Goal: Task Accomplishment & Management: Manage account settings

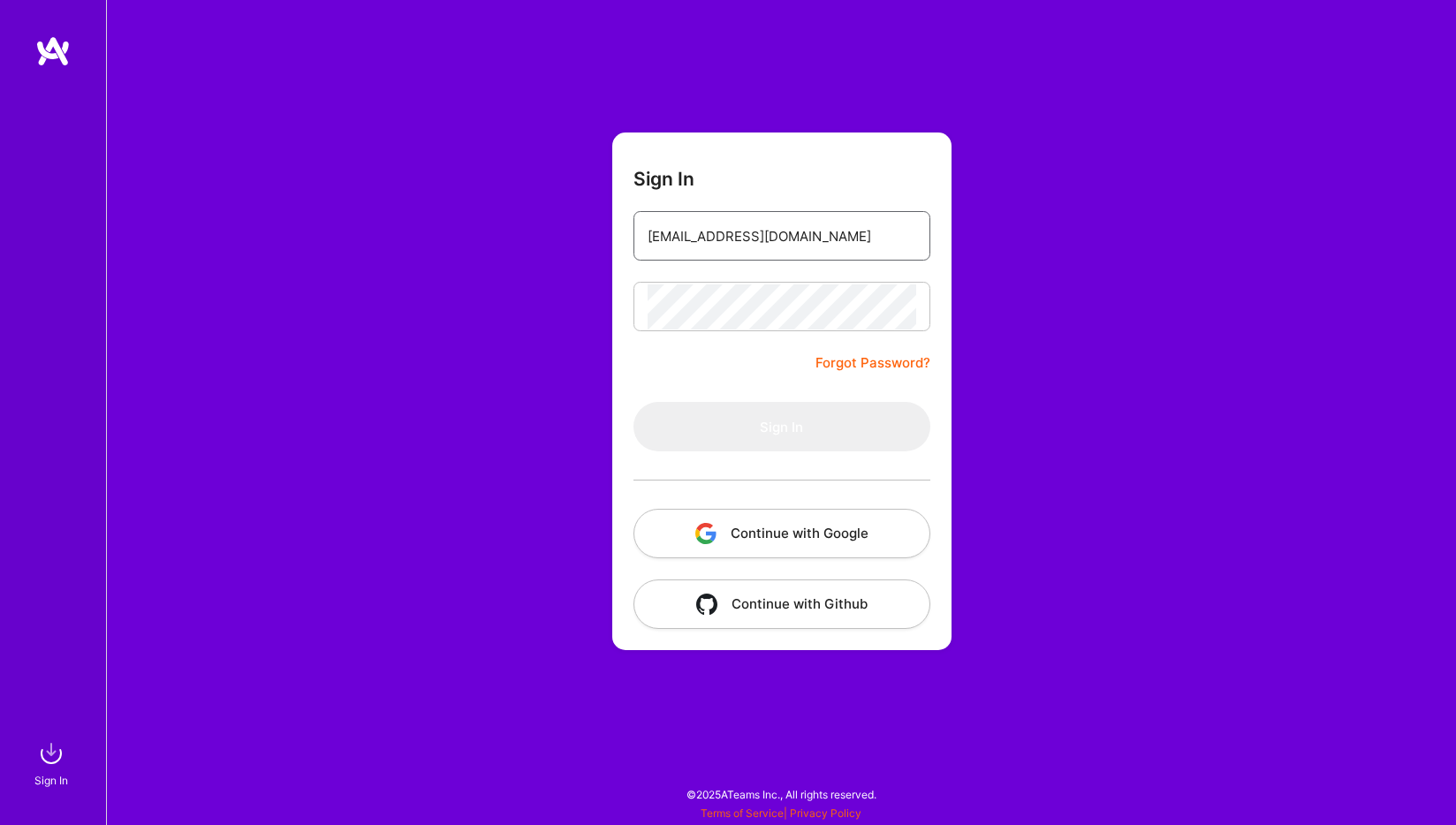
click at [745, 248] on input "[EMAIL_ADDRESS][DOMAIN_NAME]" at bounding box center [782, 236] width 269 height 45
type input "[EMAIL_ADDRESS][DOMAIN_NAME]"
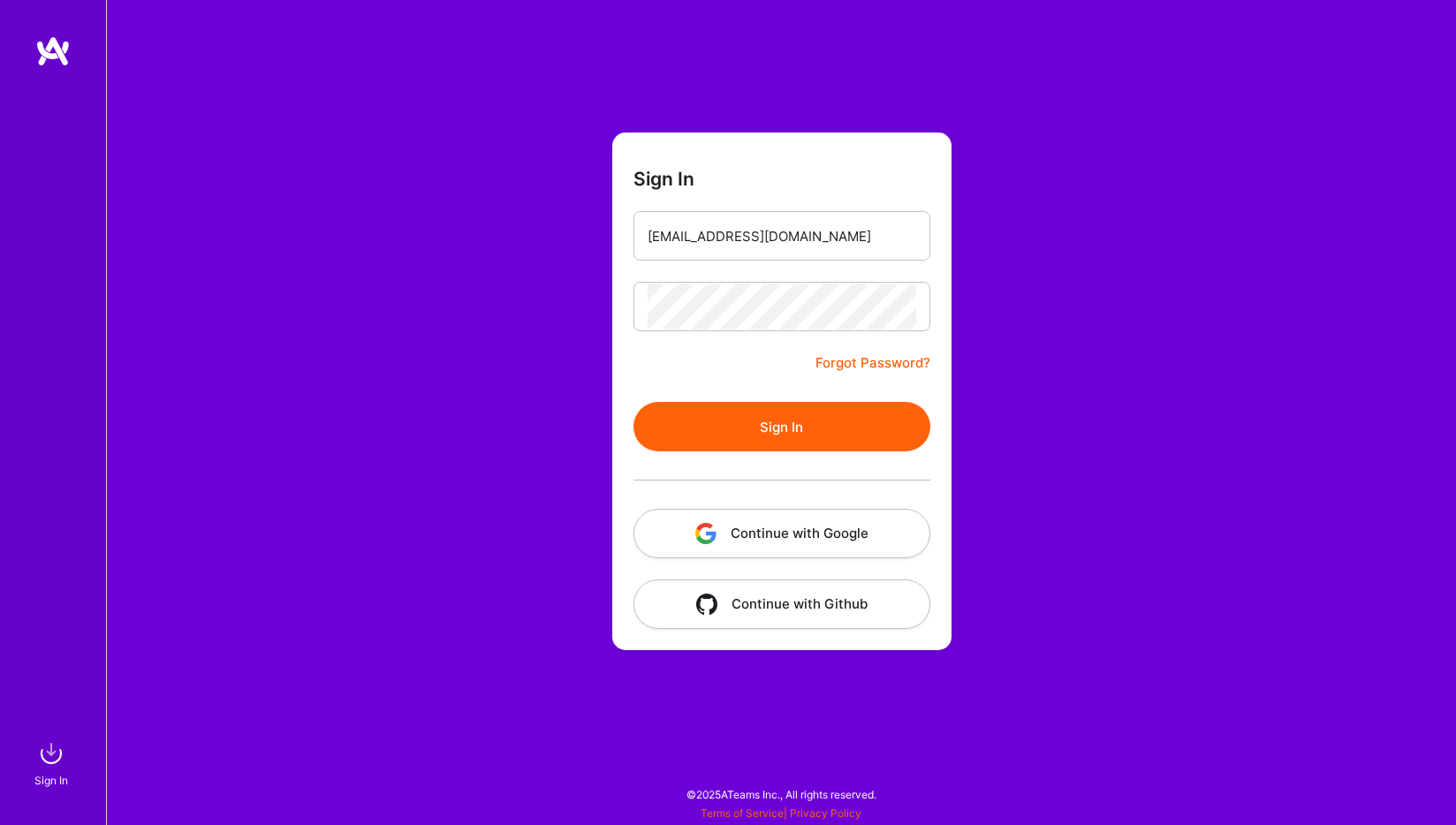
click at [769, 403] on button "Sign In" at bounding box center [782, 427] width 297 height 50
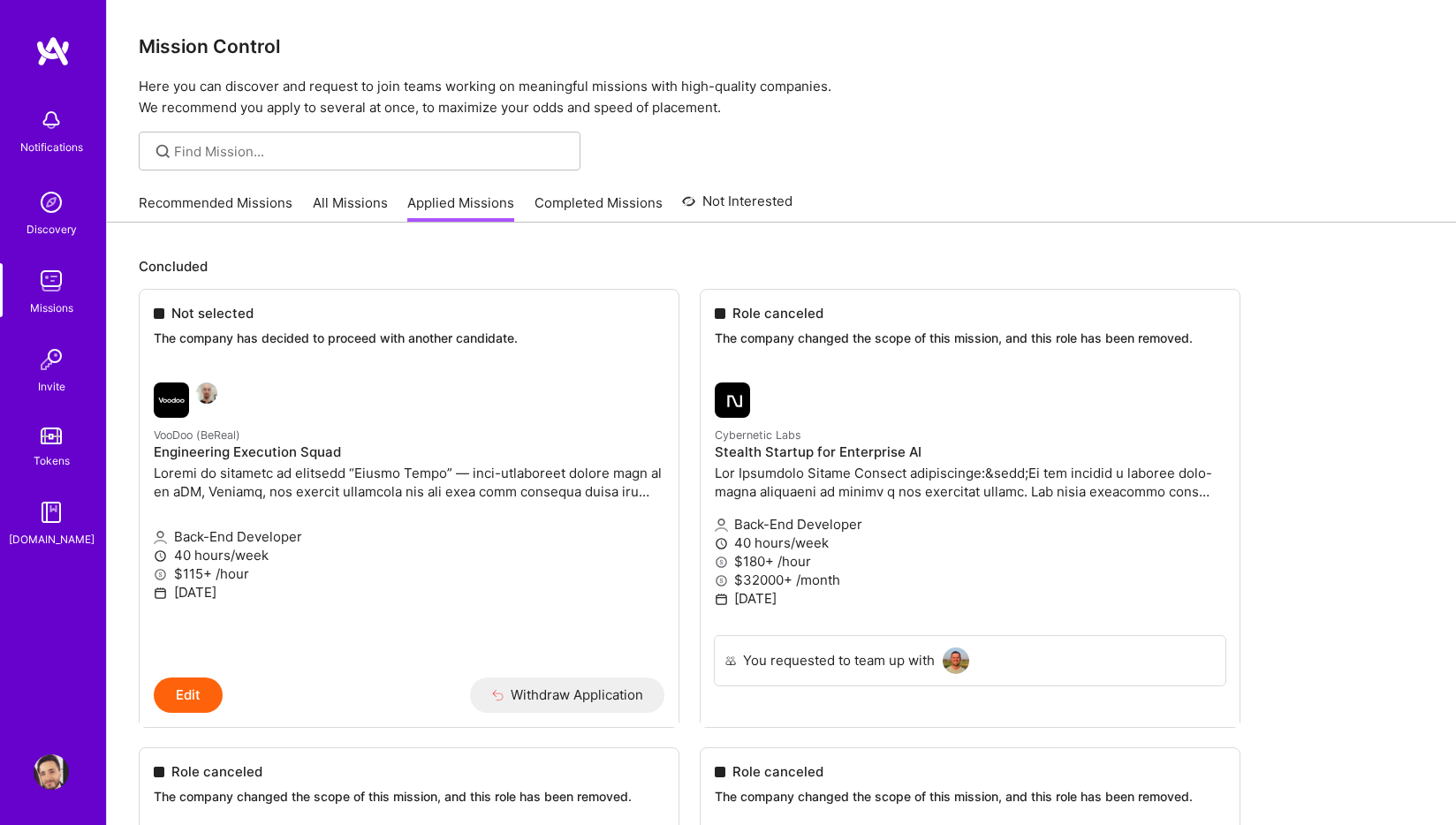
click at [47, 751] on div "Notifications Discovery Missions Invite Tokens [DOMAIN_NAME] Profile" at bounding box center [52, 412] width 106 height 825
click at [48, 759] on img at bounding box center [52, 772] width 36 height 36
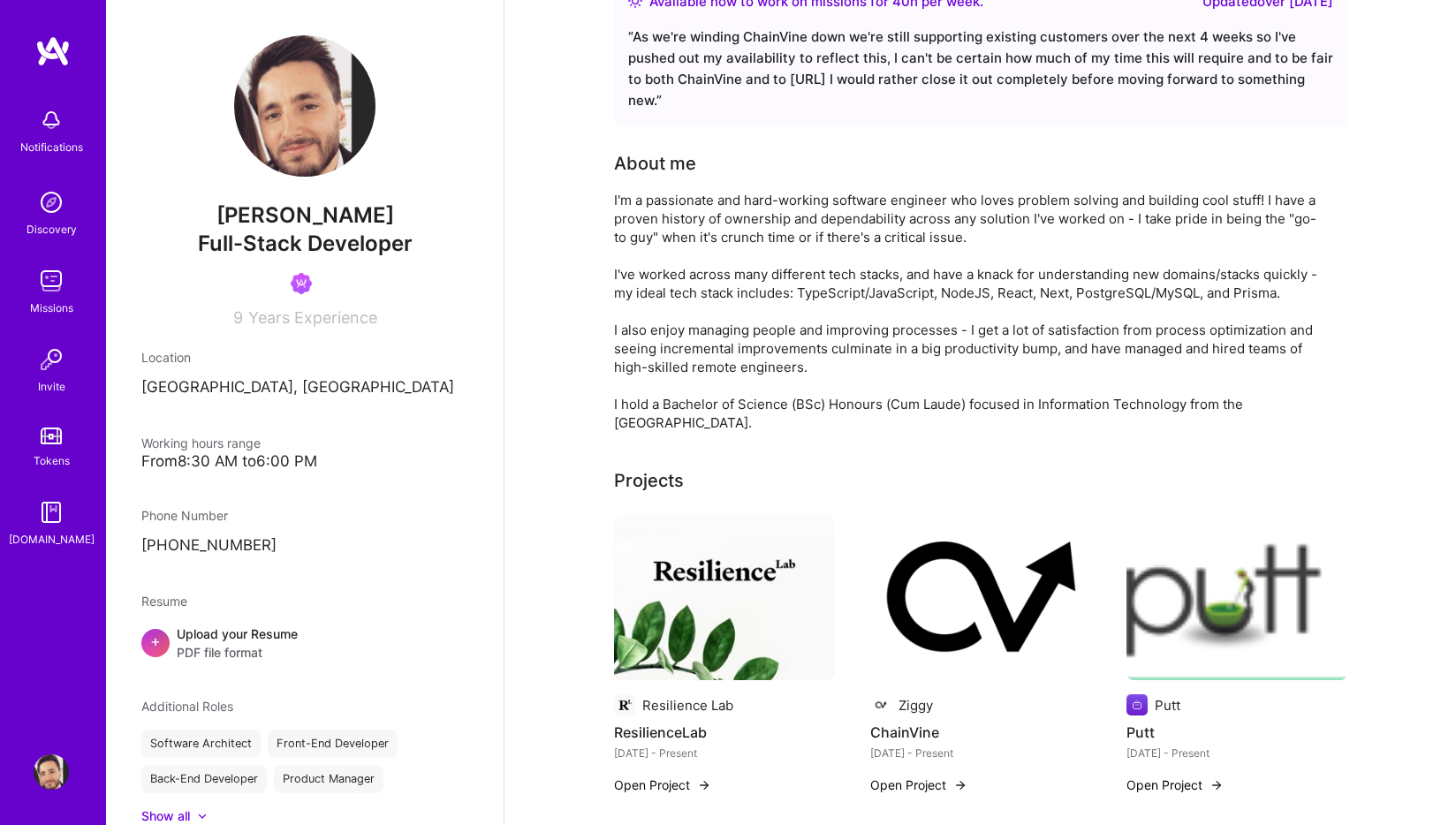
scroll to position [447, 0]
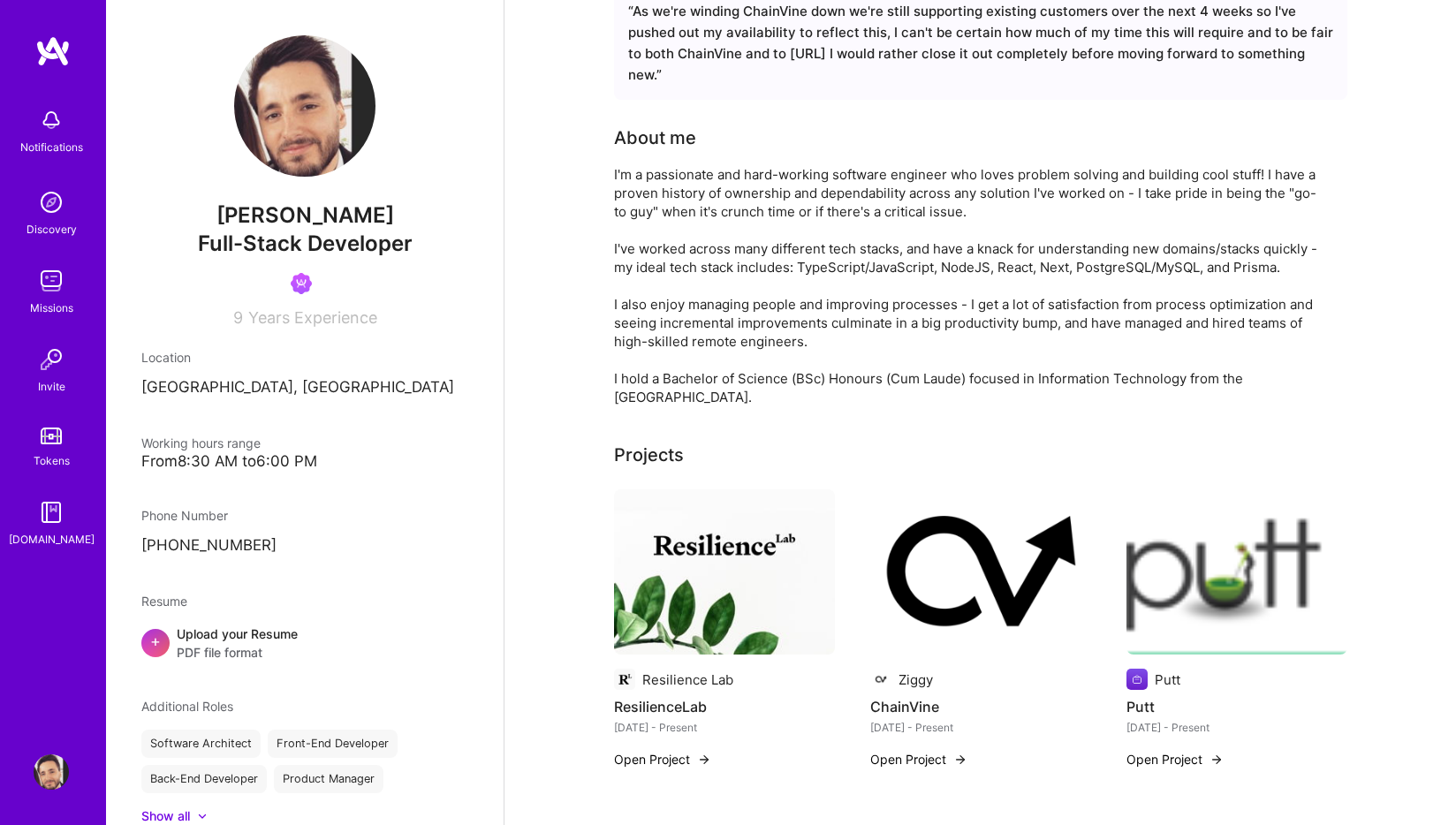
click at [735, 729] on div "Resilience Lab ResilienceLab [DATE] - Present Open Project" at bounding box center [724, 639] width 221 height 301
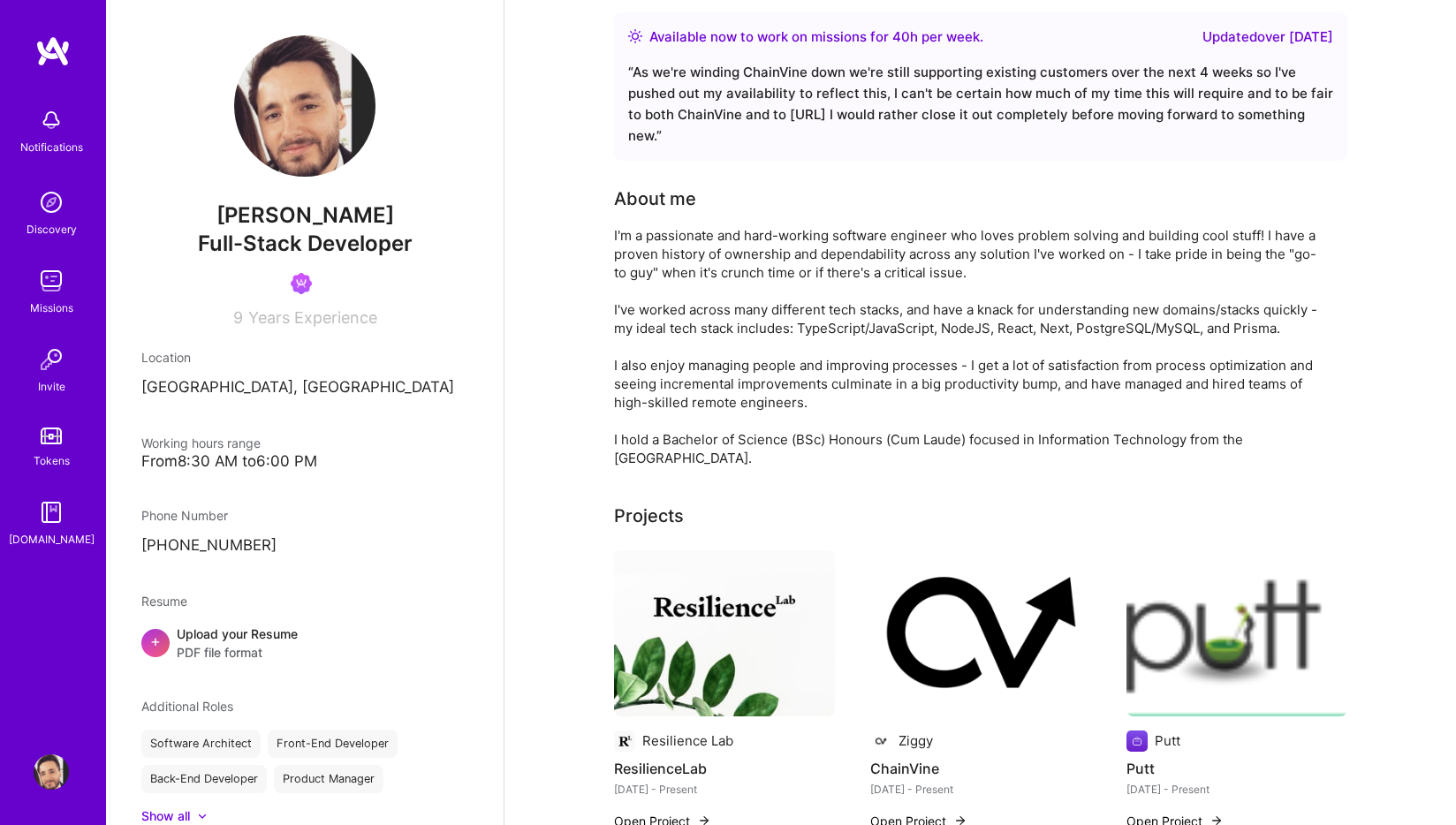
scroll to position [0, 0]
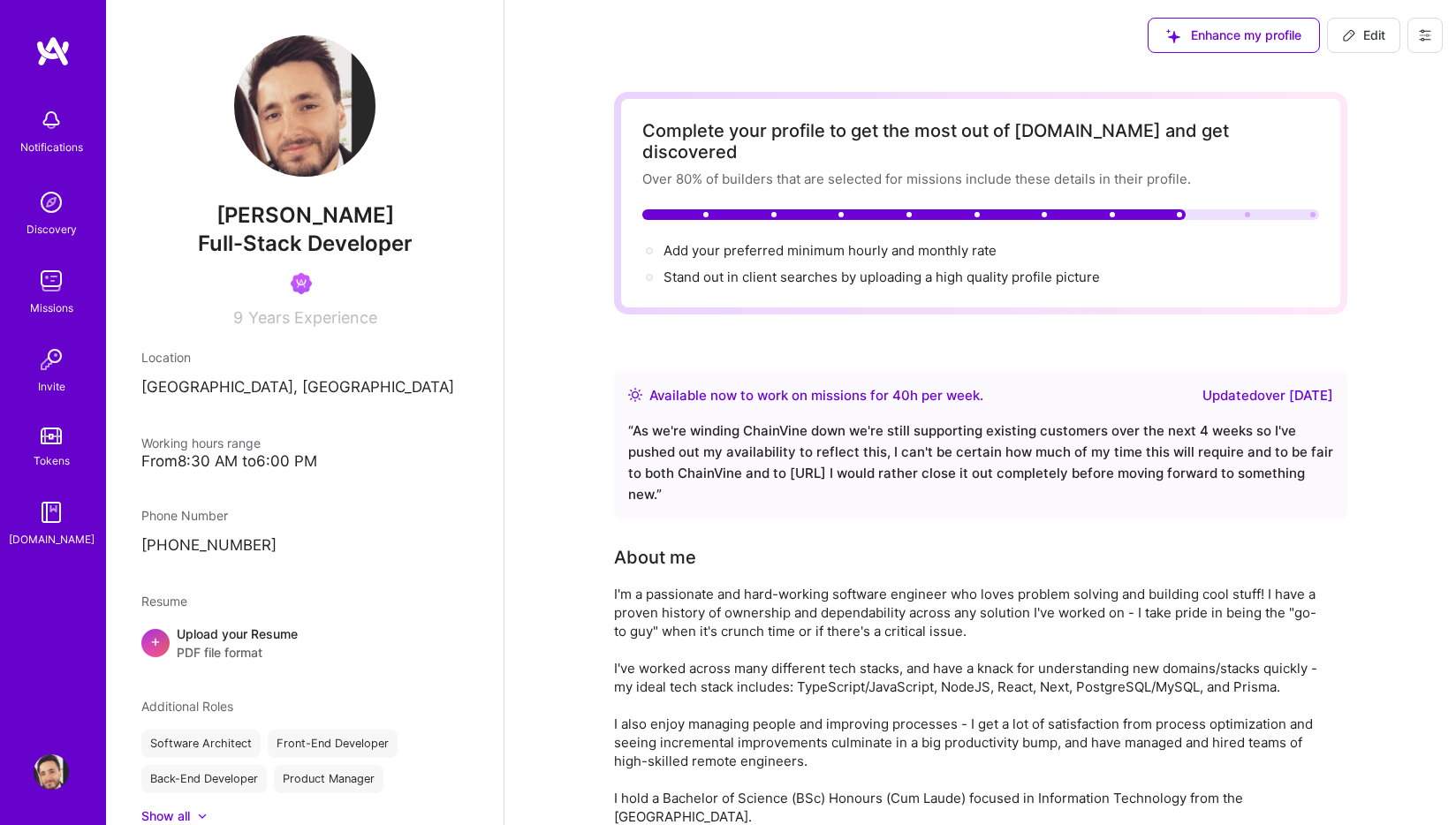
click at [1364, 44] on span "Edit" at bounding box center [1363, 36] width 44 height 18
select select "ZA"
select select "Right Now"
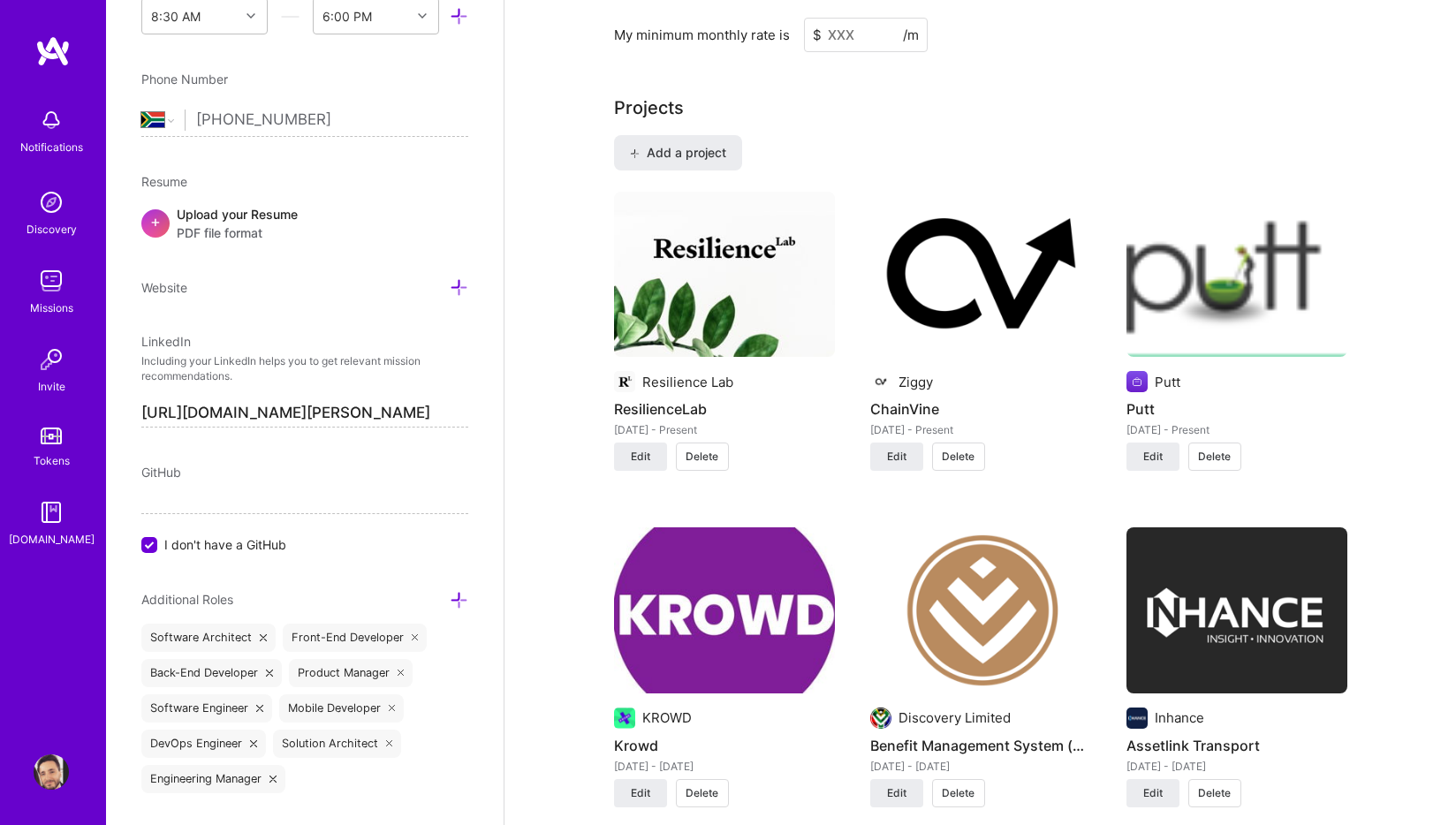
scroll to position [1423, 0]
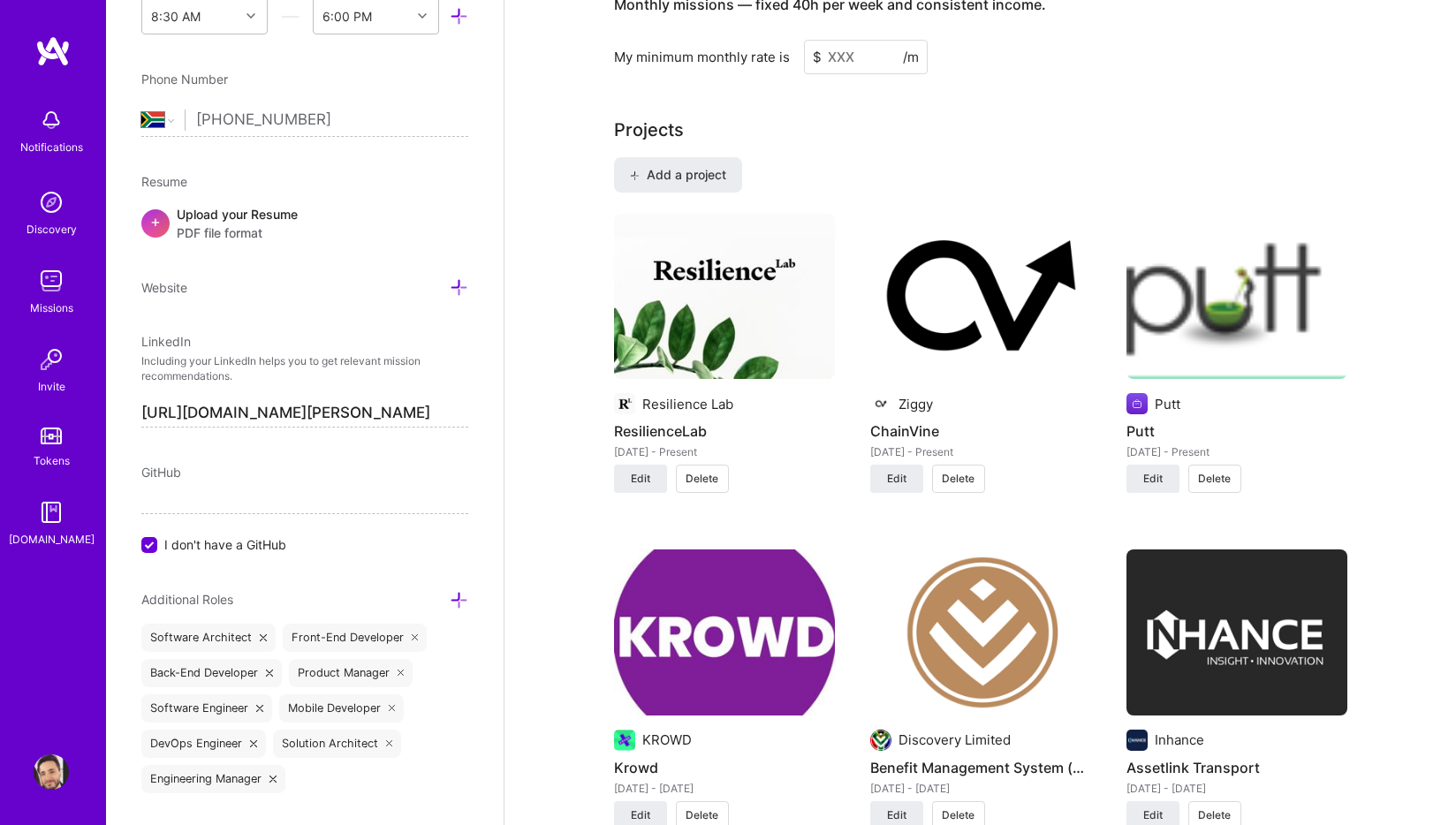
click at [701, 470] on span "Delete" at bounding box center [702, 478] width 33 height 16
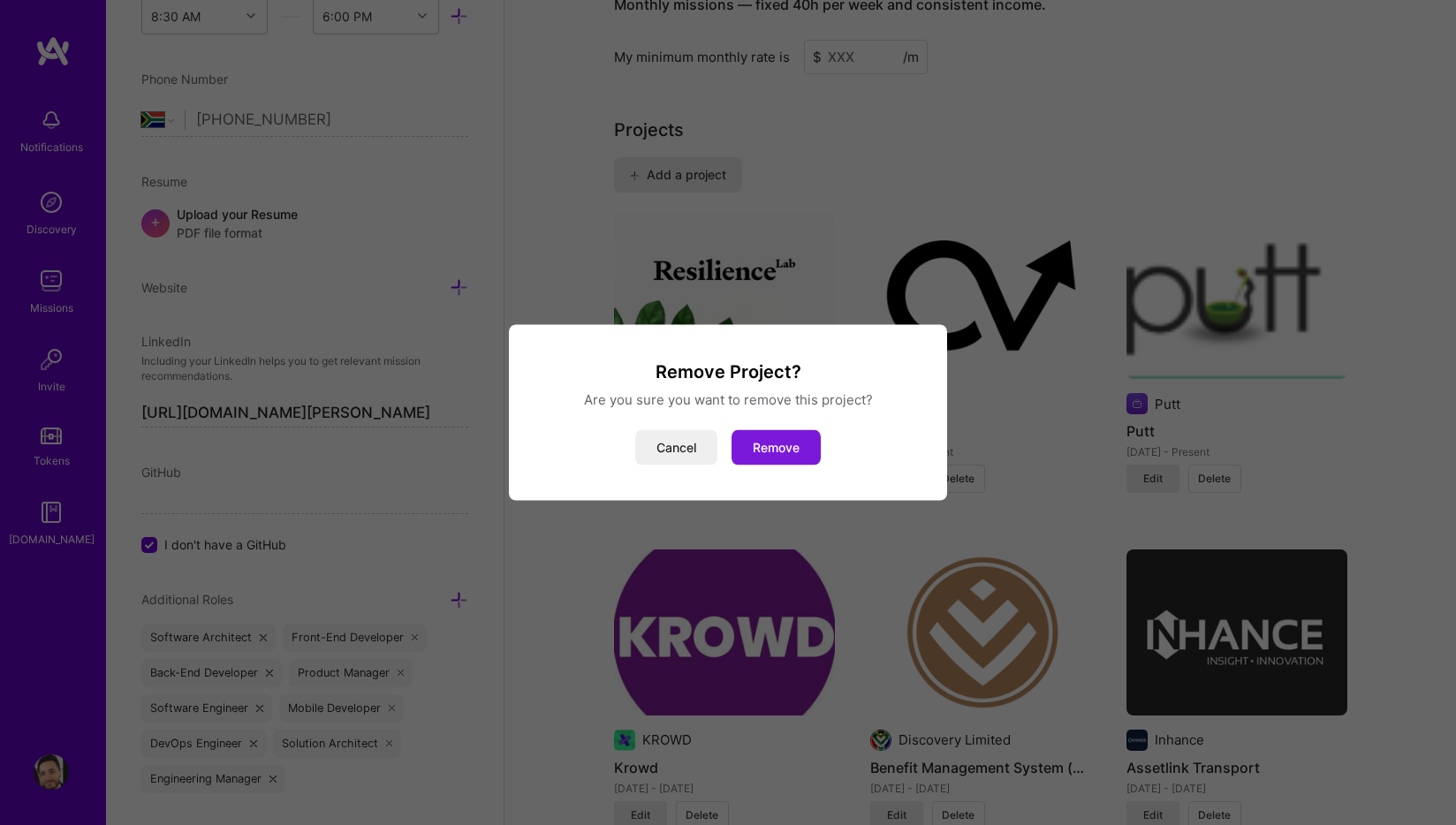
click at [797, 448] on button "Remove" at bounding box center [776, 448] width 89 height 36
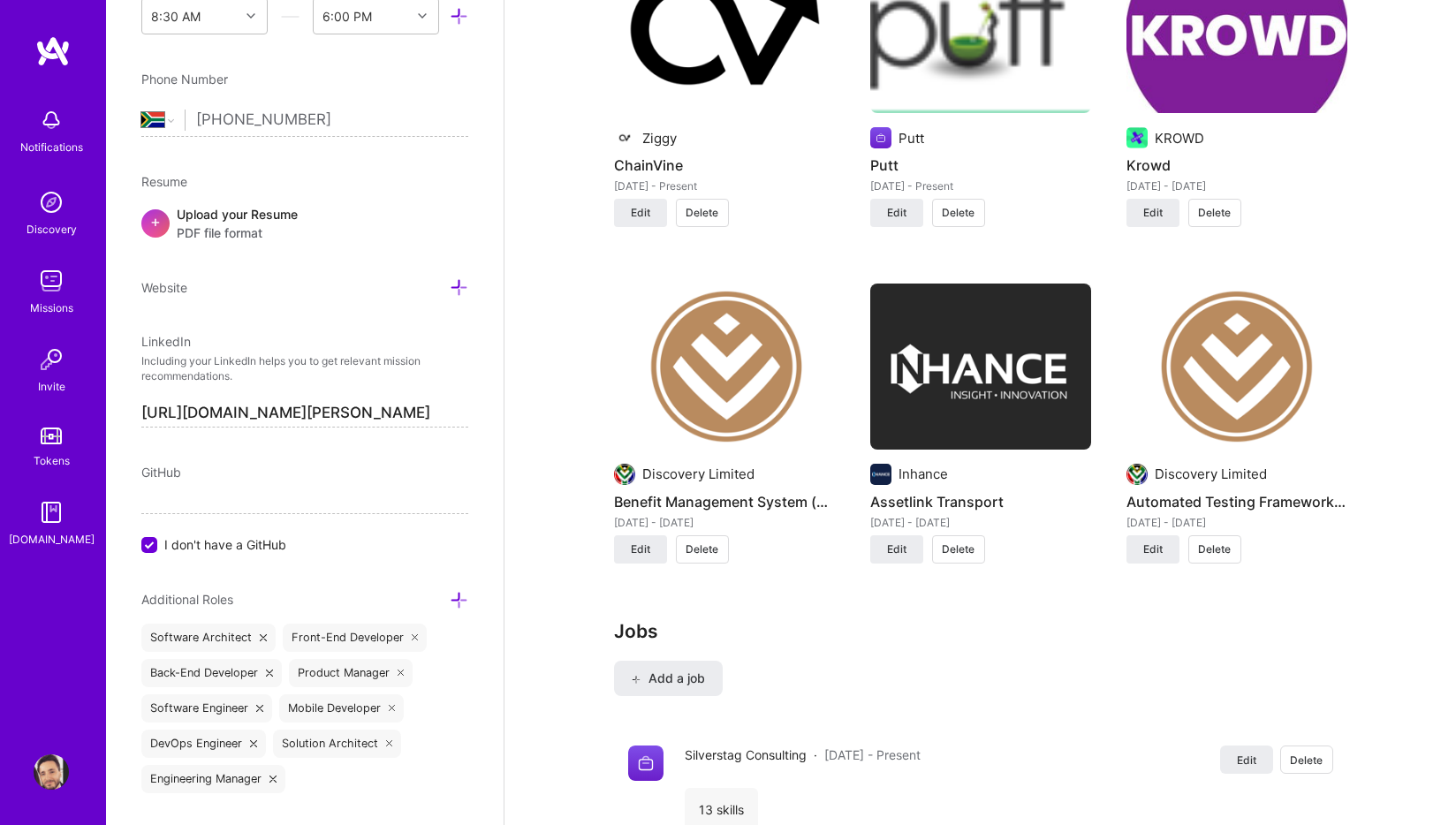
scroll to position [1507, 0]
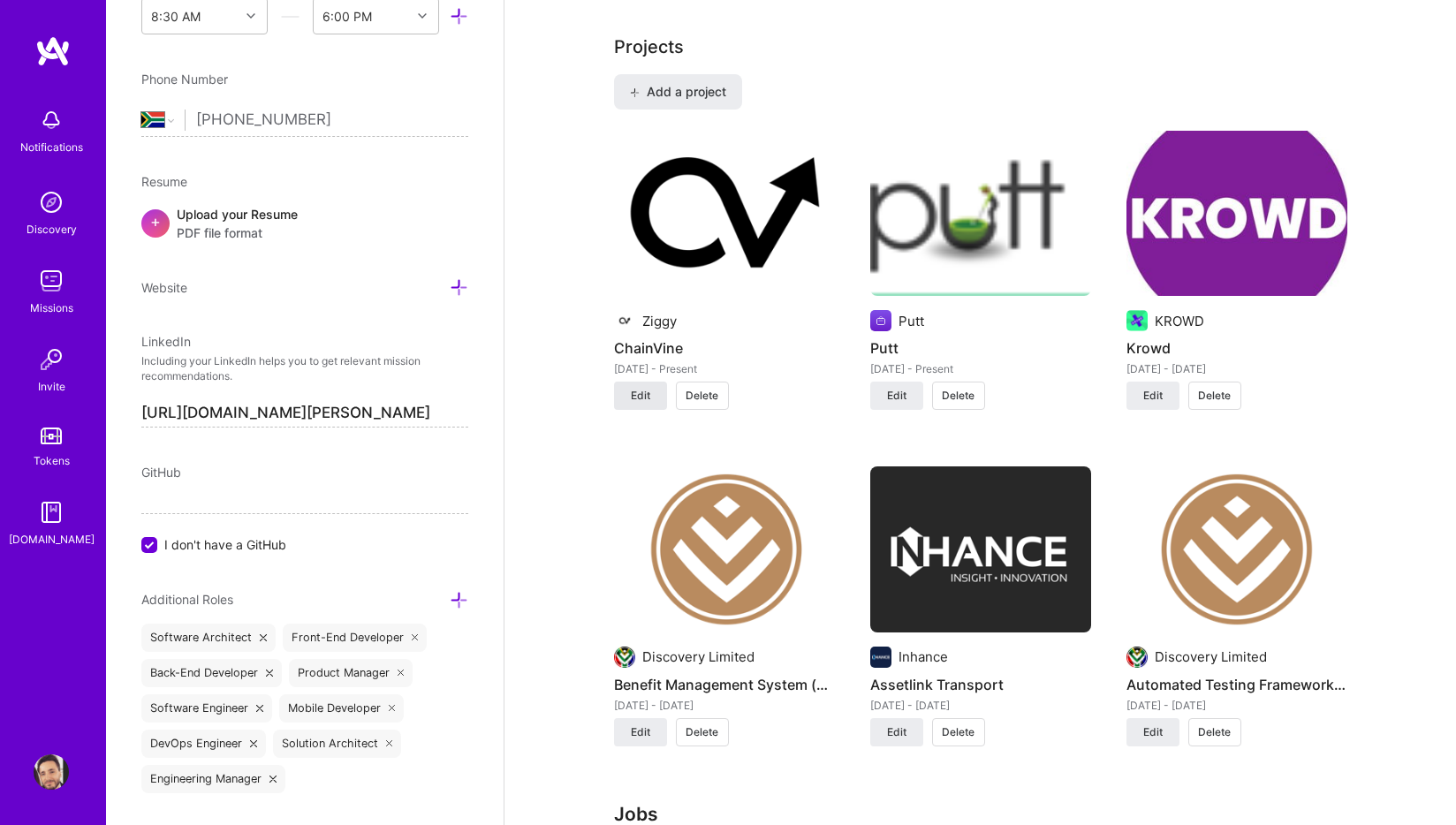
click at [634, 388] on span "Edit" at bounding box center [640, 396] width 20 height 16
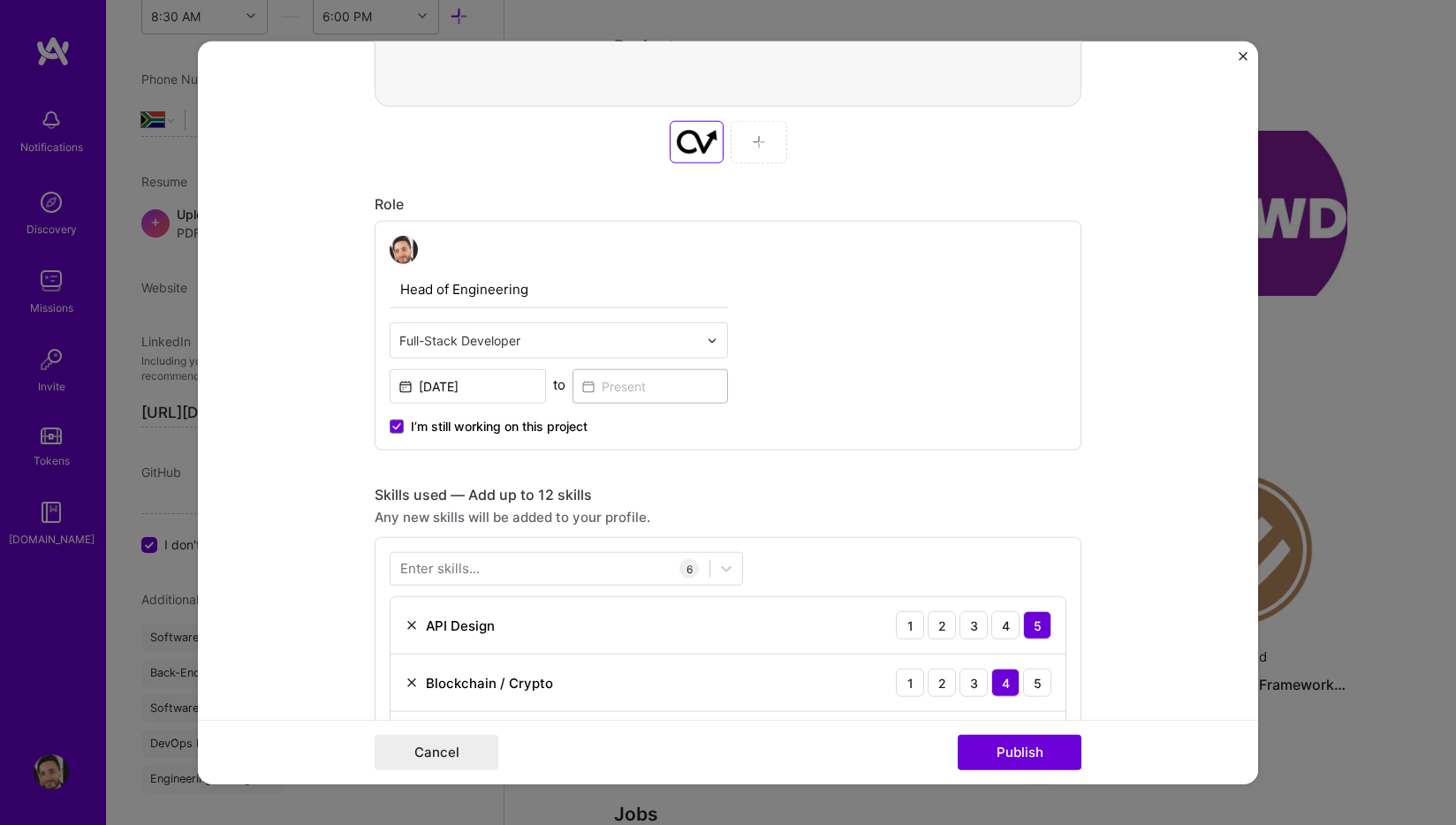
scroll to position [806, 0]
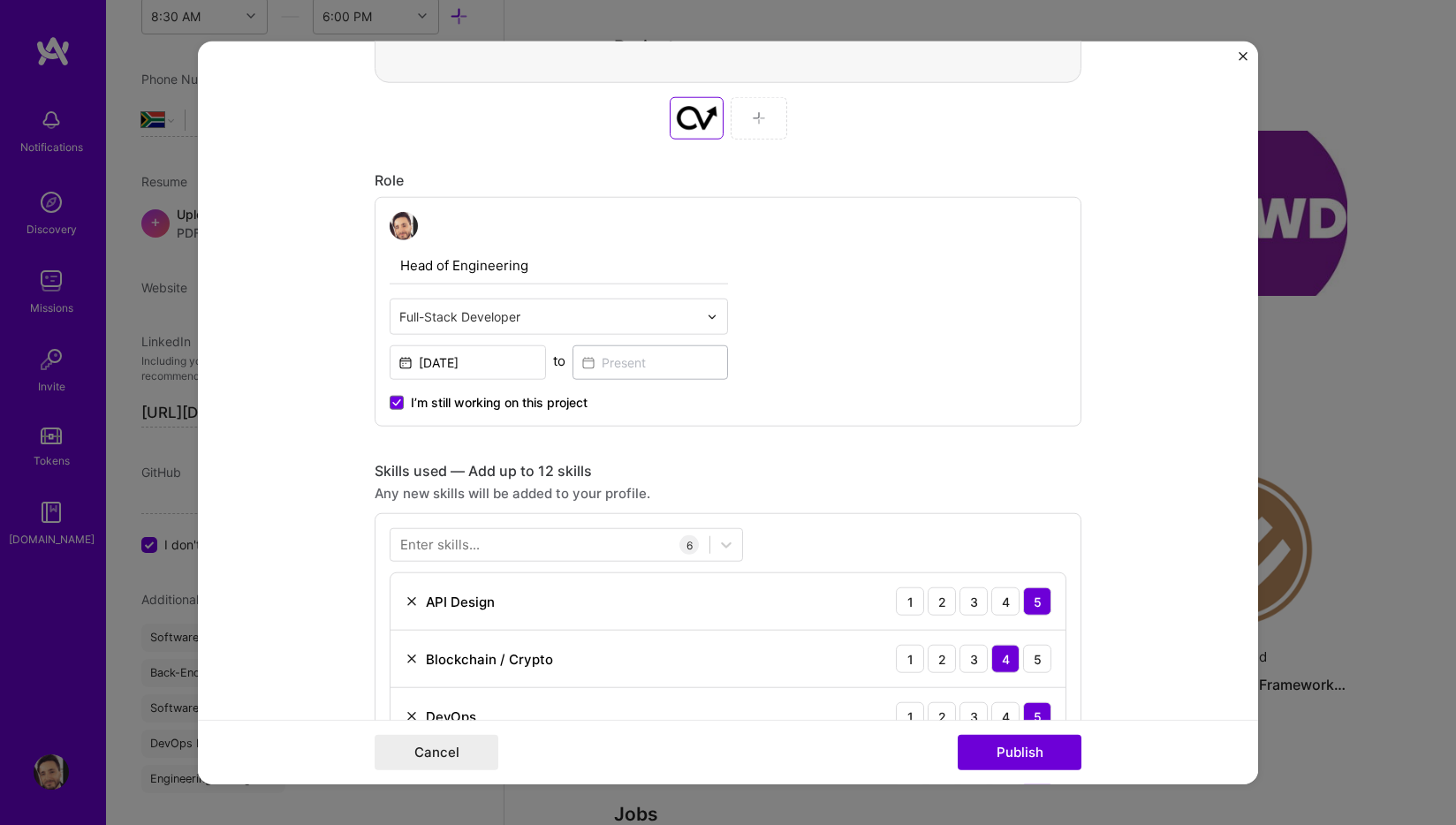
click at [557, 379] on div "[DATE] to" at bounding box center [559, 360] width 338 height 38
click at [556, 396] on span "I’m still working on this project" at bounding box center [499, 403] width 177 height 18
click at [0, 0] on input "I’m still working on this project" at bounding box center [0, 0] width 0 height 0
click at [601, 373] on input at bounding box center [651, 362] width 157 height 35
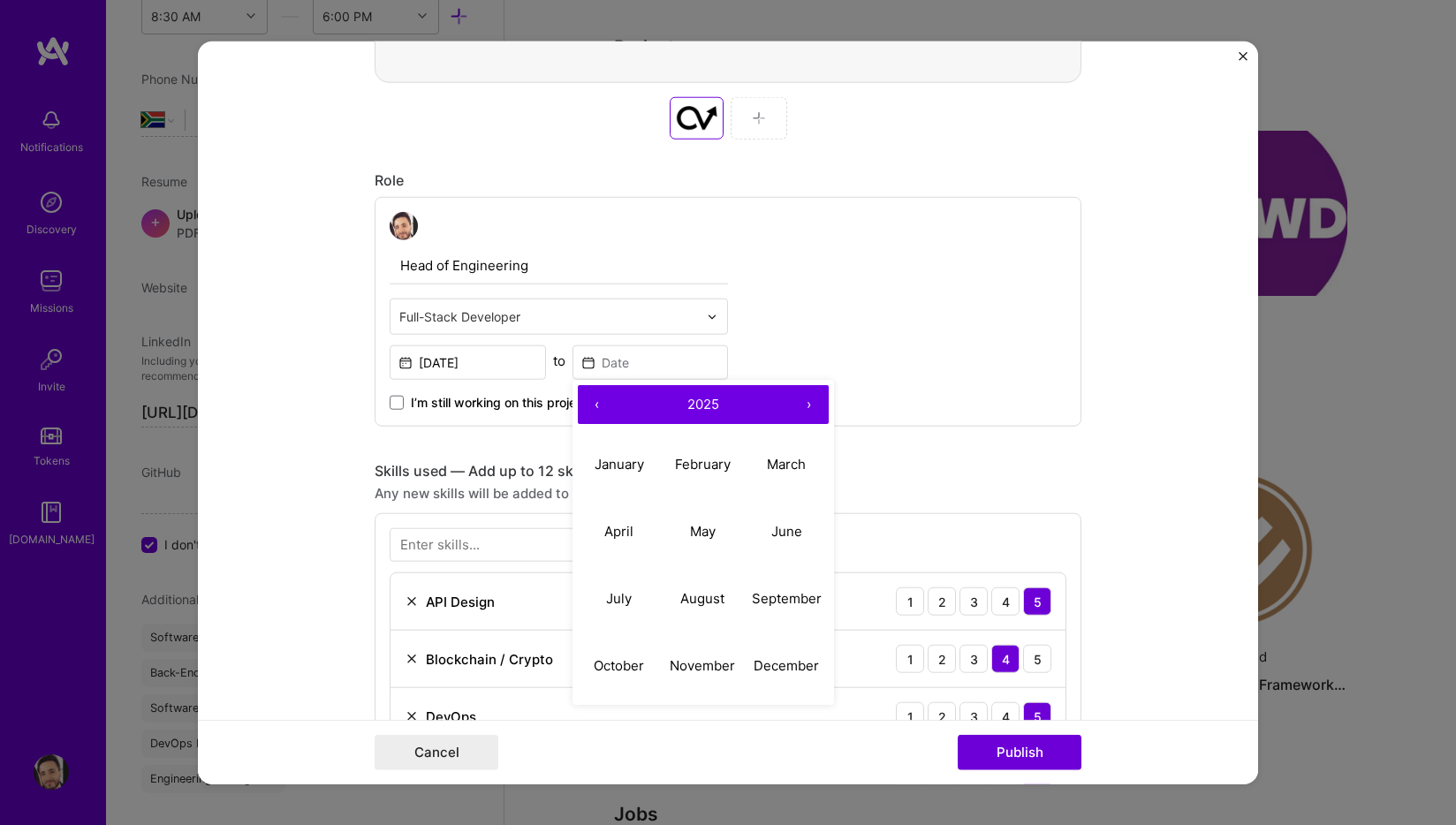
click at [599, 404] on button "‹" at bounding box center [598, 404] width 39 height 39
click at [623, 537] on abbr "April" at bounding box center [618, 530] width 29 height 17
type input "[DATE]"
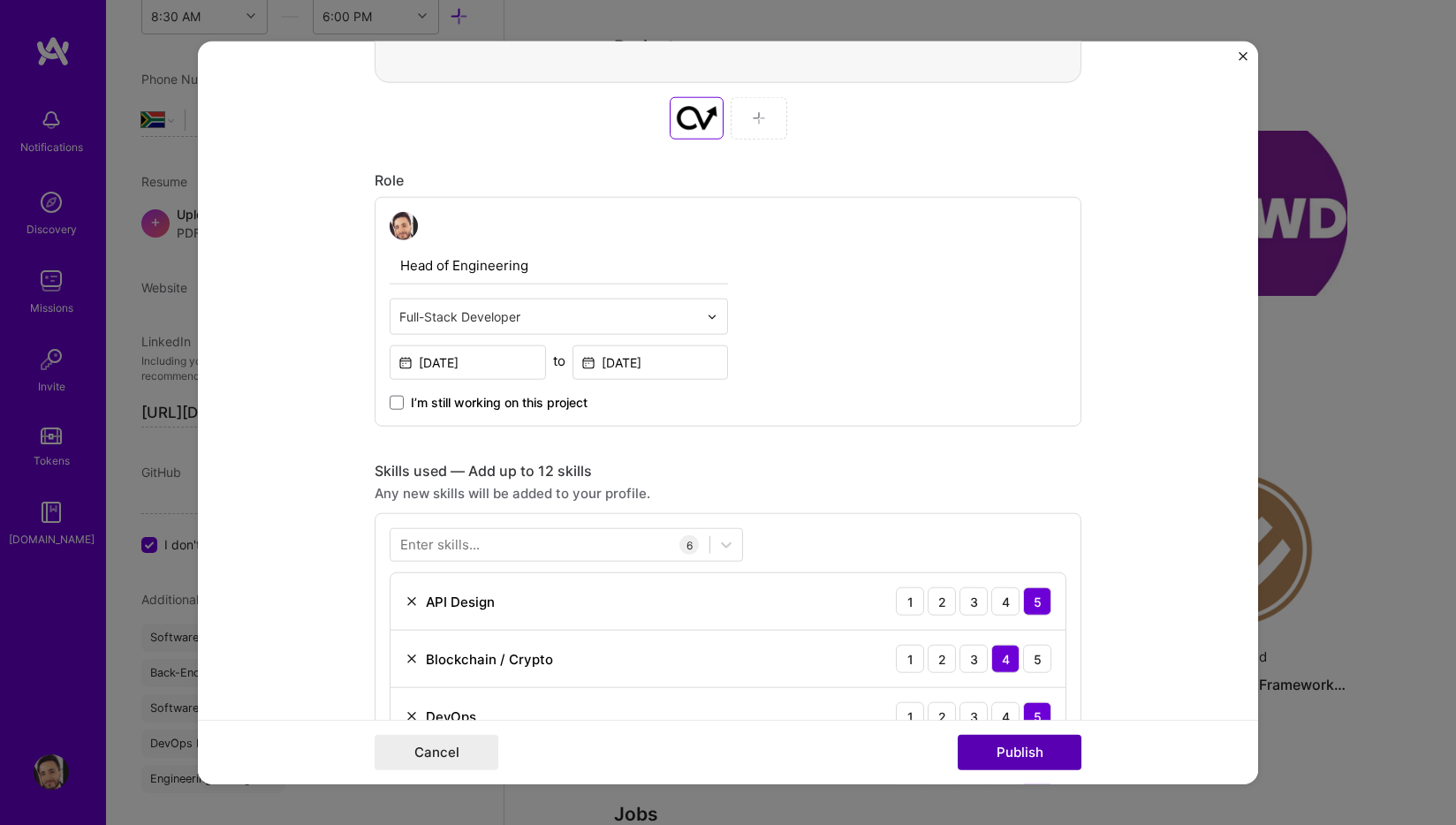
click at [1038, 749] on button "Publish" at bounding box center [1019, 752] width 124 height 36
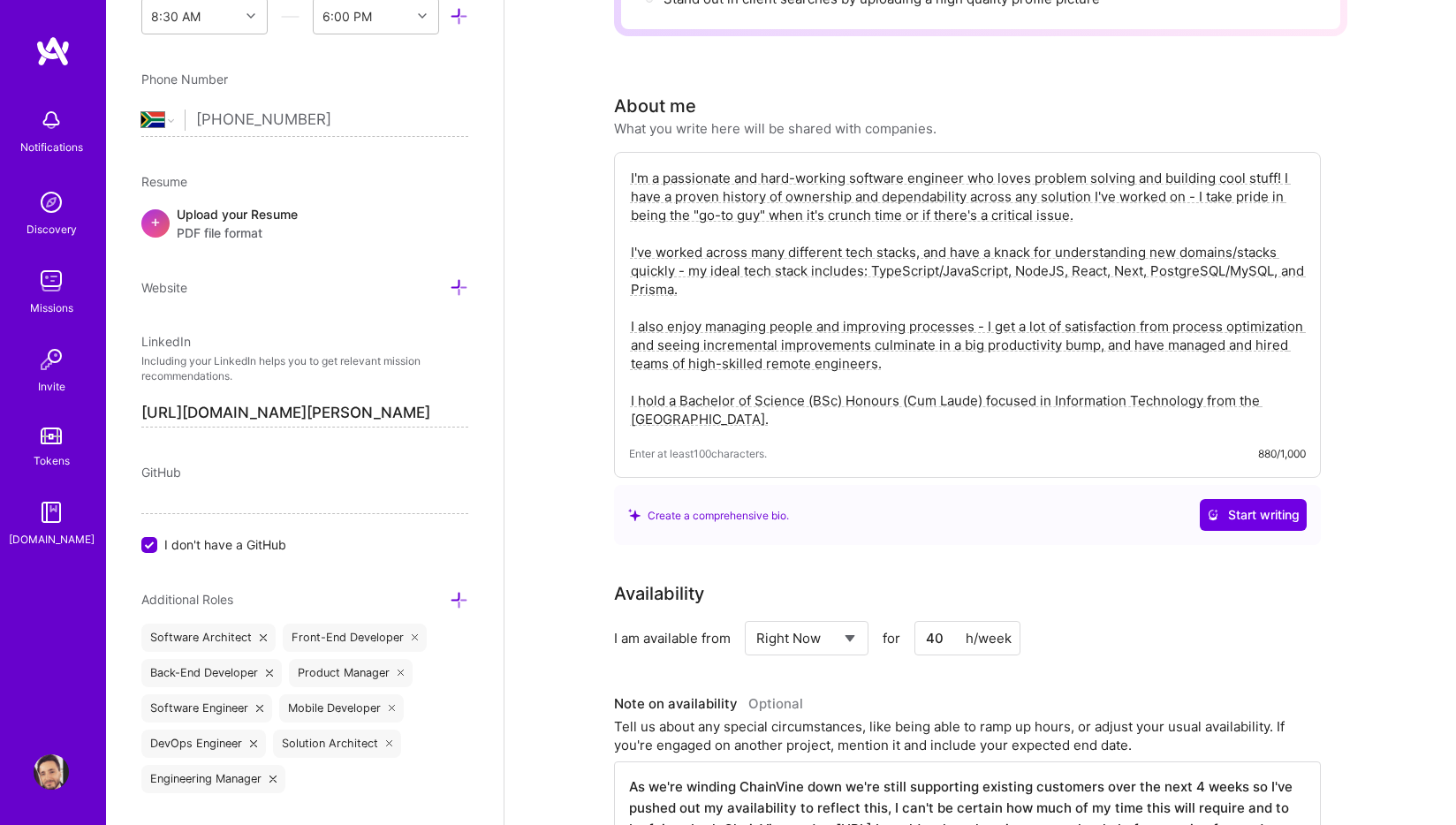
scroll to position [0, 0]
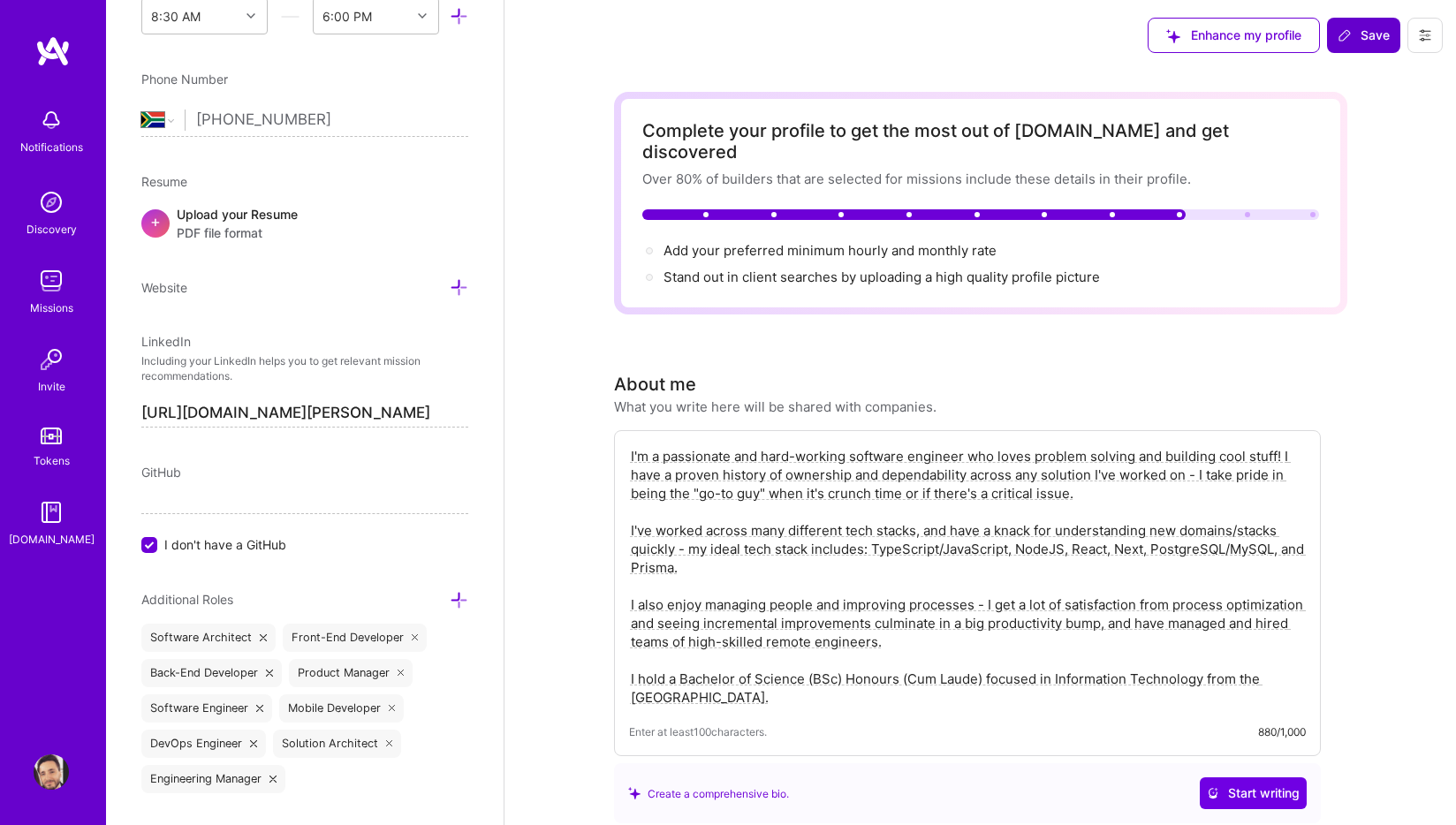
click at [1359, 26] on button "Save" at bounding box center [1363, 36] width 73 height 36
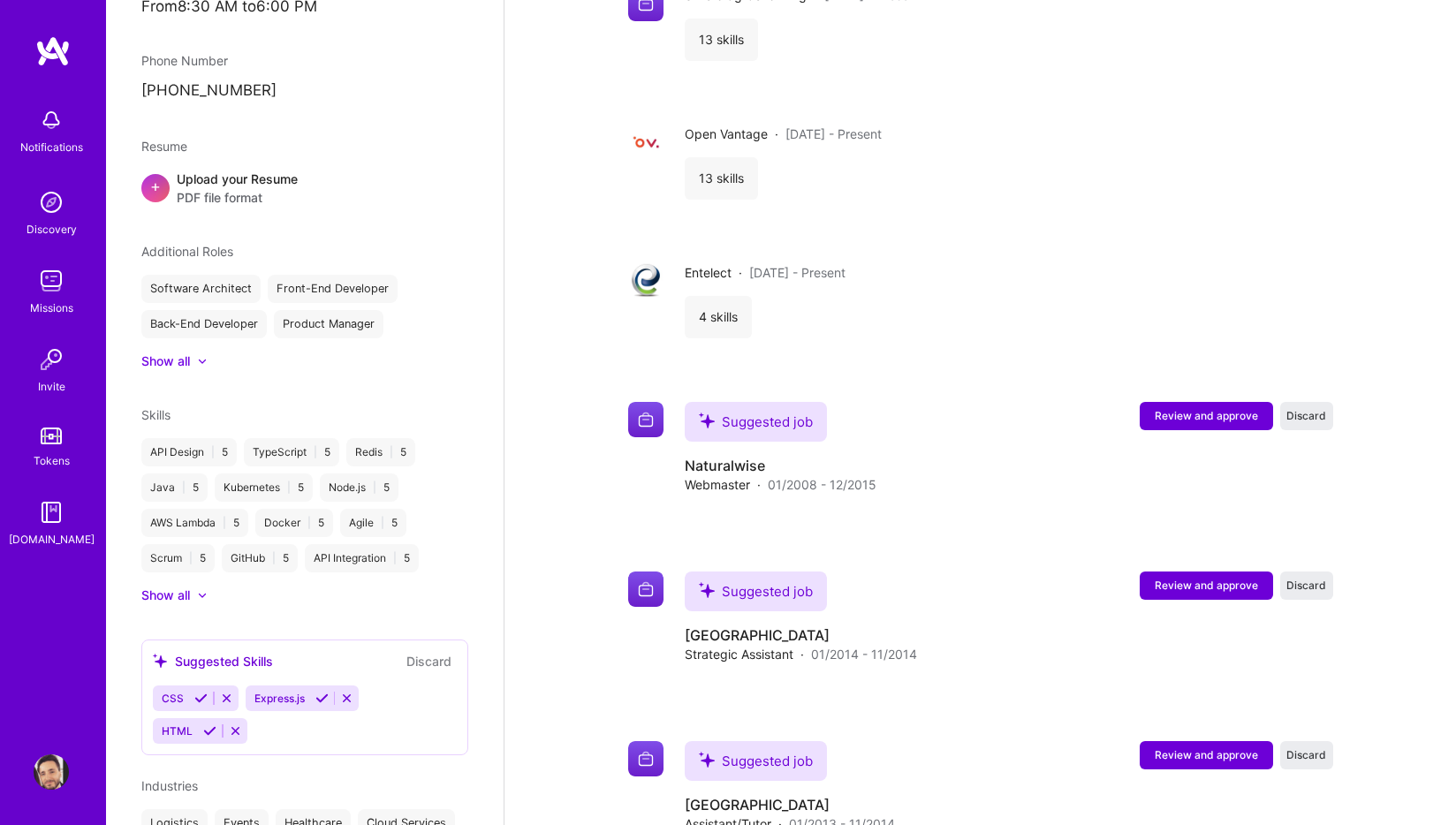
scroll to position [1894, 0]
